Goal: Complete application form

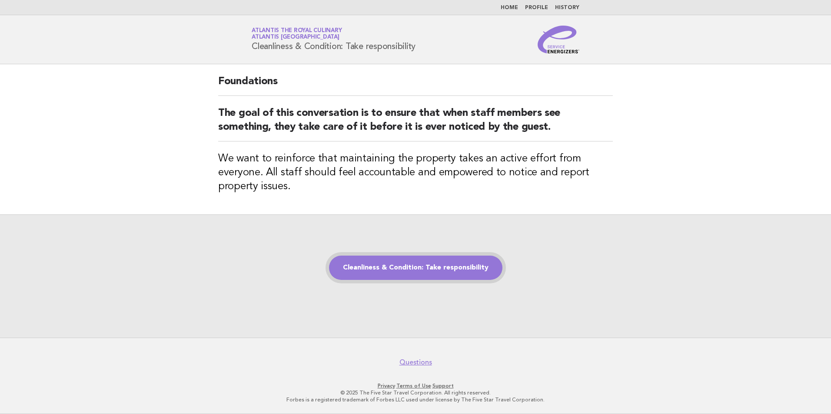
click at [413, 270] on link "Cleanliness & Condition: Take responsibility" at bounding box center [415, 268] width 173 height 24
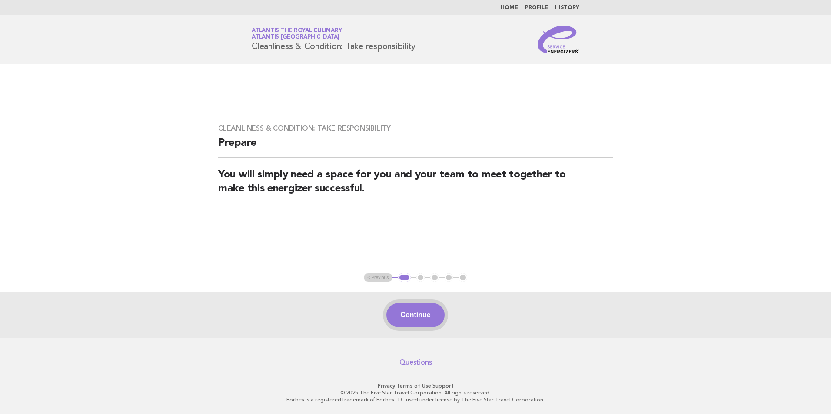
click at [417, 314] on button "Continue" at bounding box center [415, 315] width 58 height 24
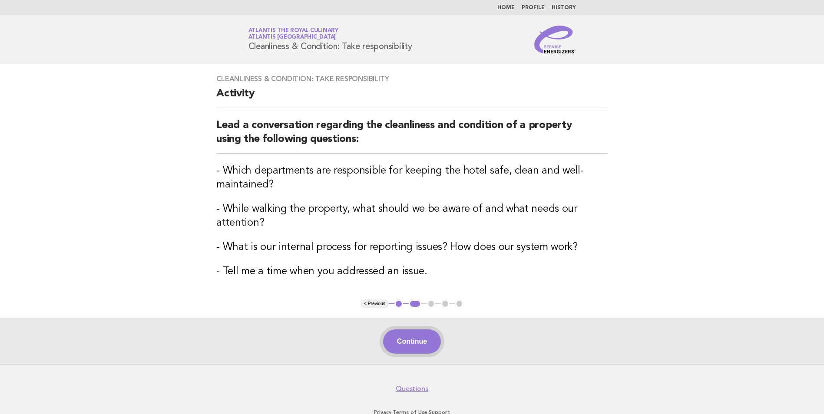
click at [411, 343] on button "Continue" at bounding box center [412, 342] width 58 height 24
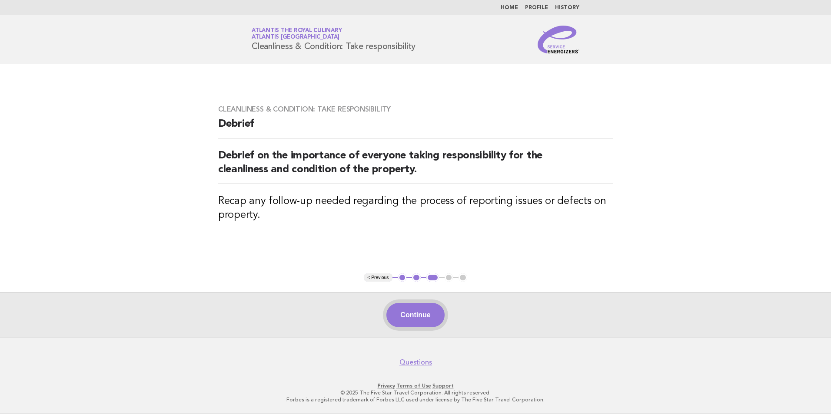
click at [414, 317] on button "Continue" at bounding box center [415, 315] width 58 height 24
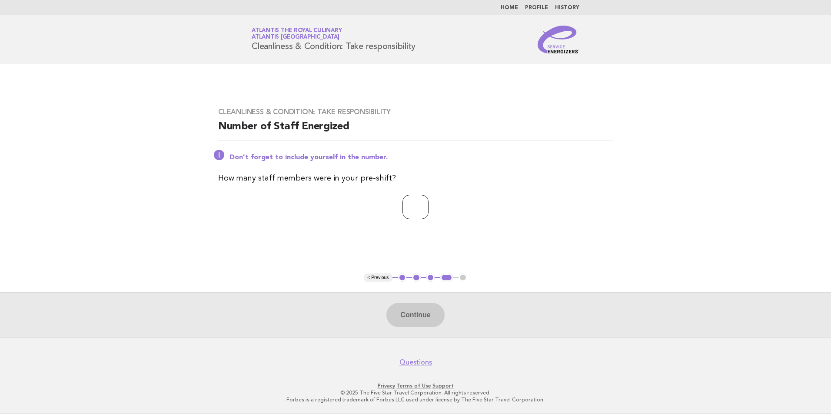
click at [411, 209] on input "number" at bounding box center [415, 207] width 26 height 24
type input "**"
click at [422, 315] on button "Continue" at bounding box center [415, 315] width 58 height 24
